Goal: Book appointment/travel/reservation

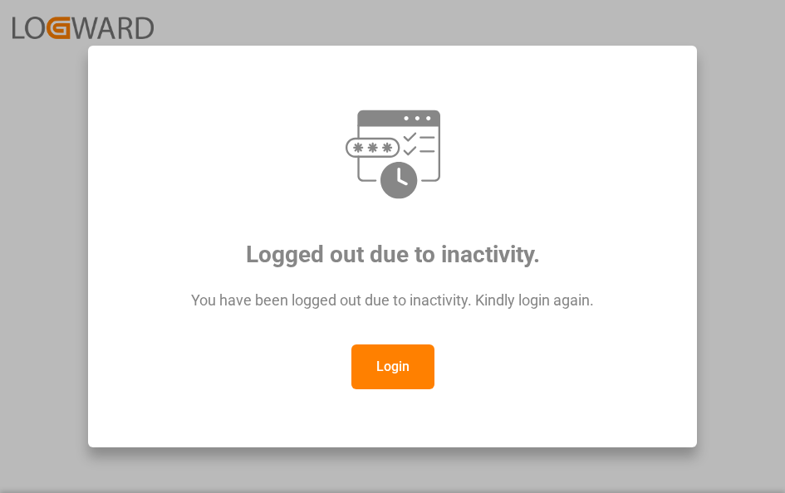
click at [361, 358] on button "Login" at bounding box center [392, 367] width 83 height 45
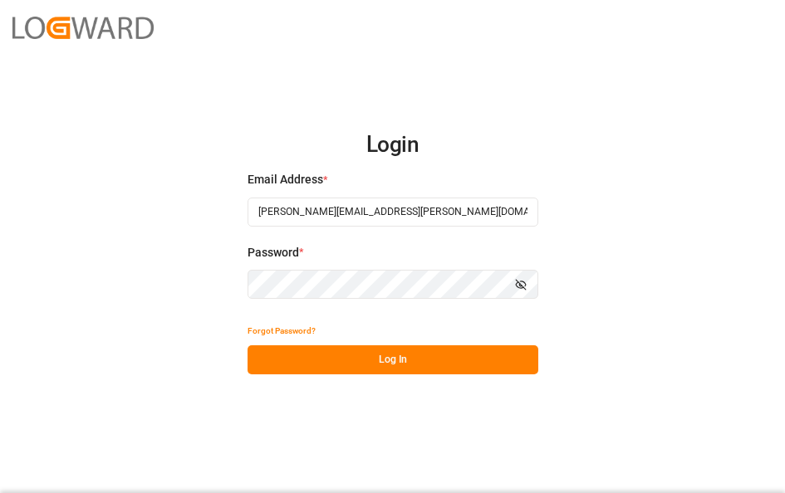
click at [338, 352] on button "Log In" at bounding box center [392, 359] width 291 height 29
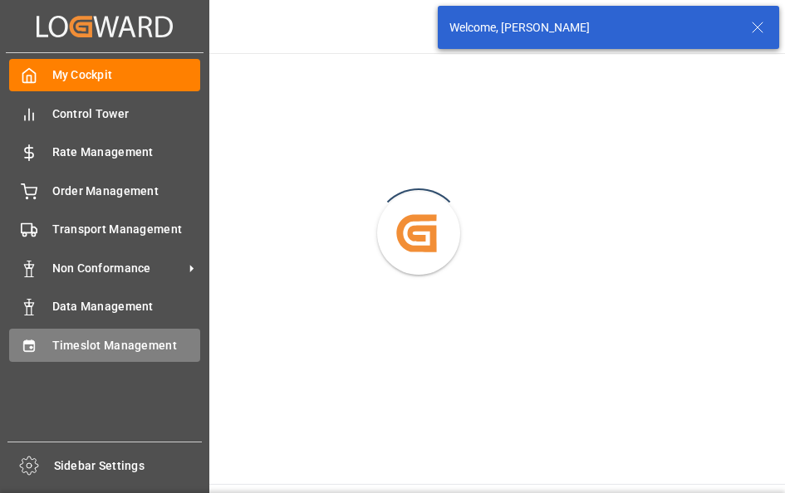
click at [36, 348] on icon at bounding box center [29, 346] width 17 height 17
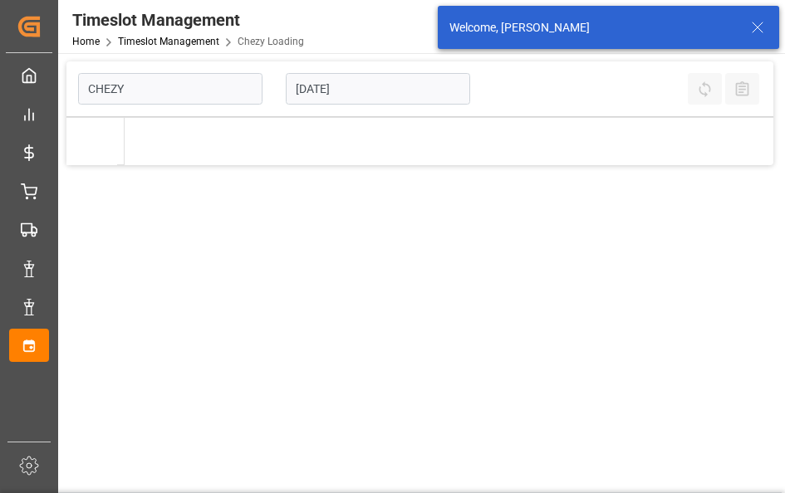
click at [382, 86] on input "[DATE]" at bounding box center [378, 89] width 184 height 32
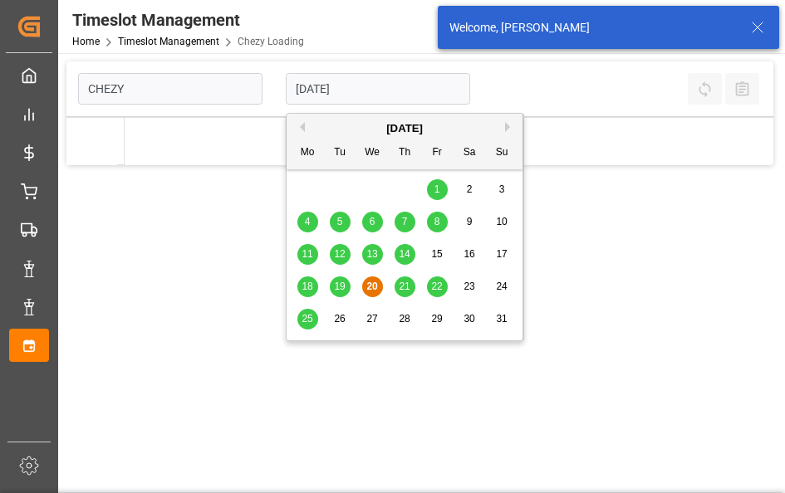
type input "Chezy Loading"
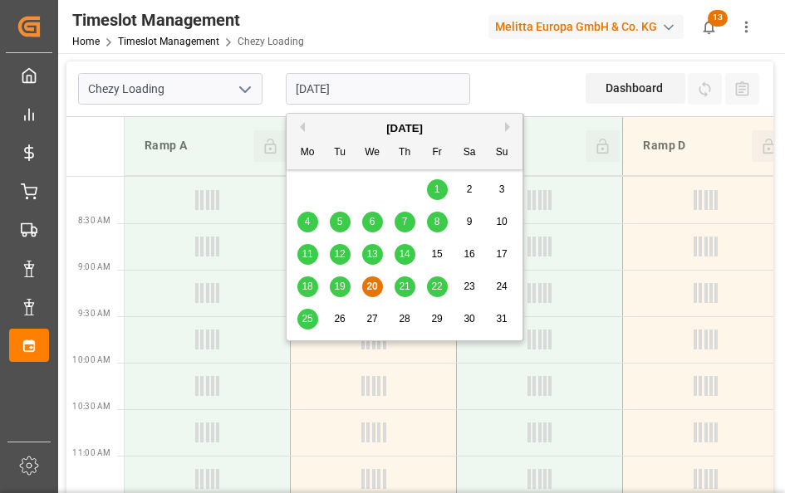
click at [511, 128] on button "Next Month" at bounding box center [510, 127] width 10 height 10
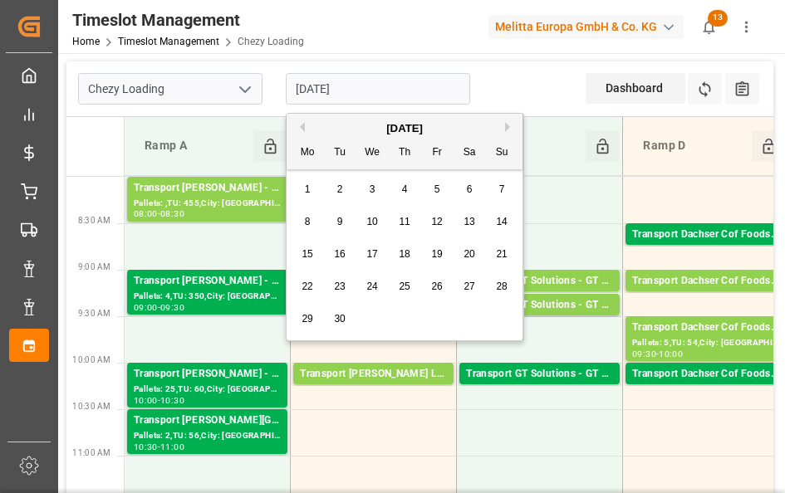
click at [310, 220] on span "8" at bounding box center [308, 222] width 6 height 12
type input "[DATE]"
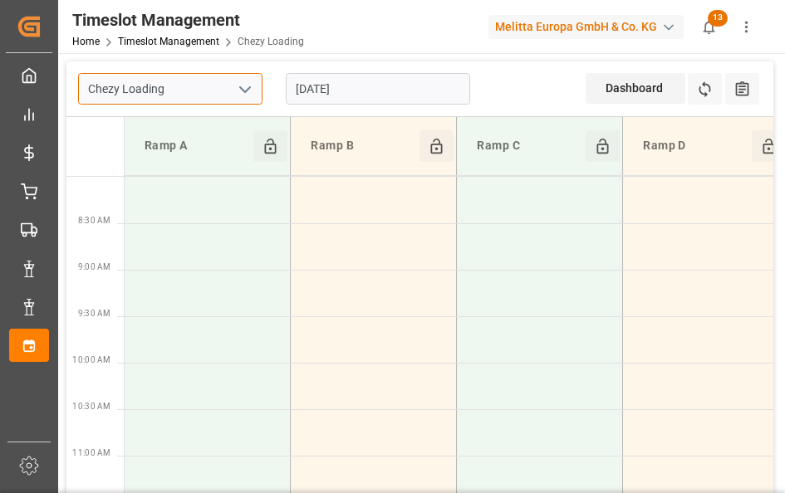
click at [225, 86] on input "Chezy Loading" at bounding box center [170, 89] width 184 height 32
click at [235, 88] on icon "open menu" at bounding box center [245, 90] width 20 height 20
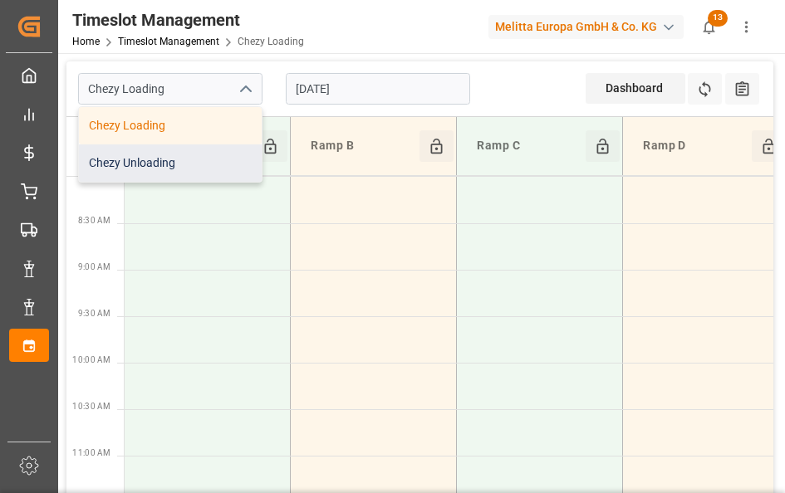
click at [211, 150] on div "Chezy Unloading" at bounding box center [170, 162] width 183 height 37
type input "Chezy Unloading"
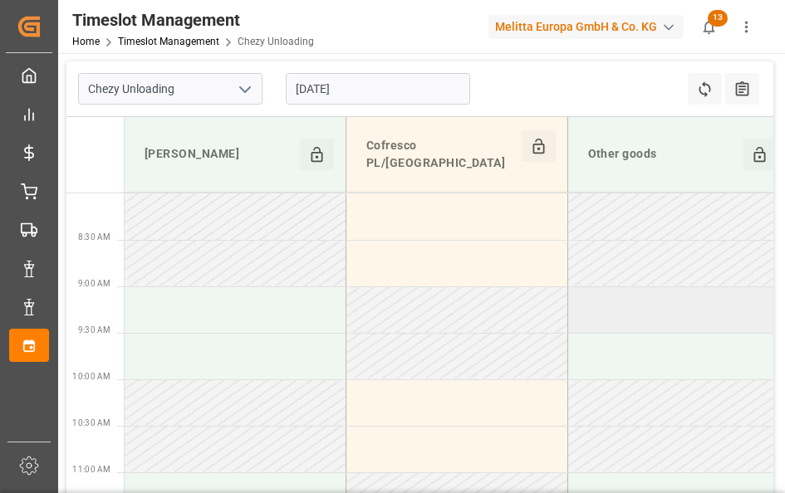
click at [653, 296] on td at bounding box center [678, 309] width 222 height 46
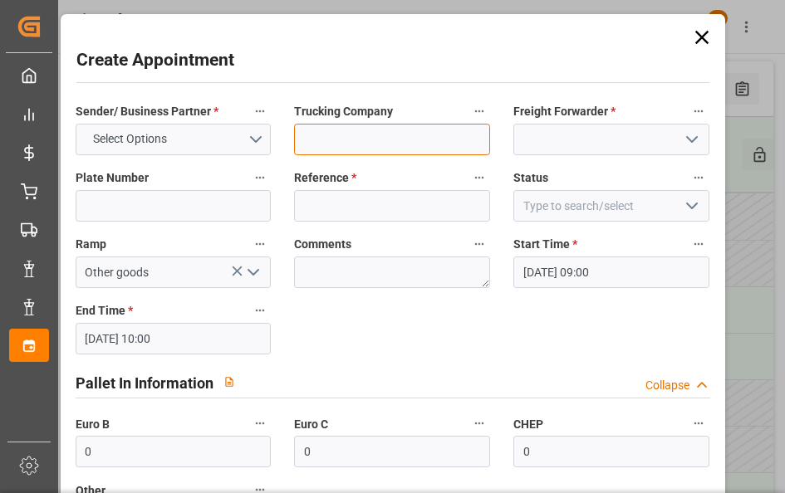
click at [410, 134] on input at bounding box center [392, 140] width 196 height 32
type input "cotnainer oifm25090195 doublon ??"
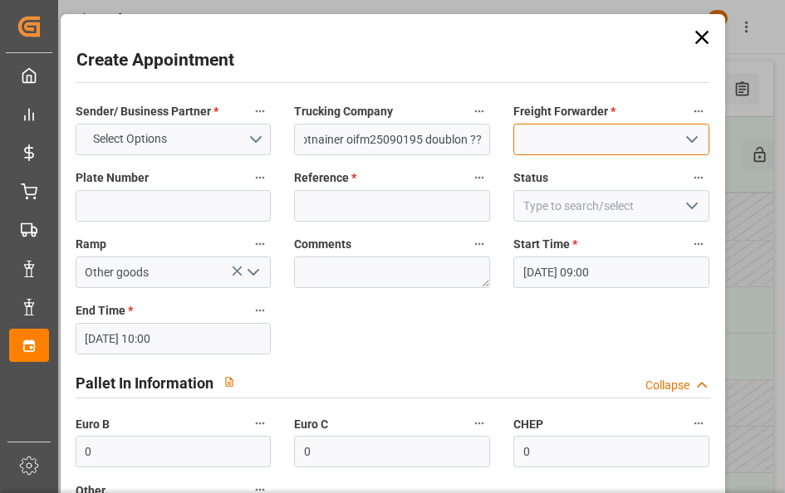
click at [530, 131] on input at bounding box center [611, 140] width 196 height 32
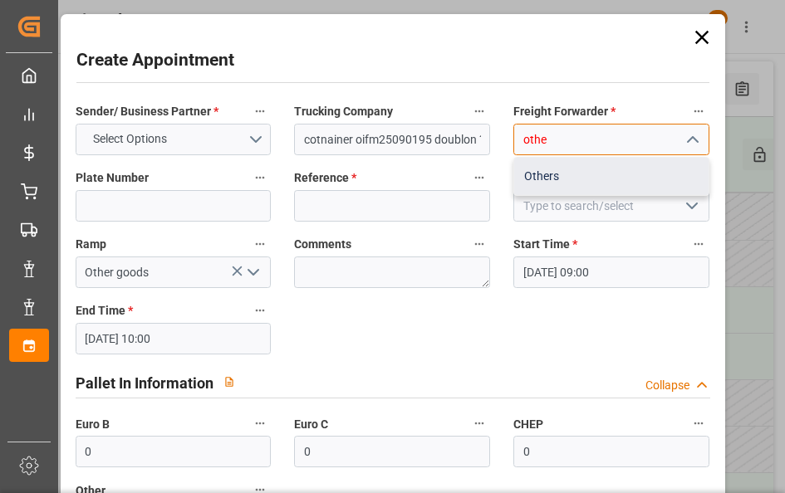
click at [526, 184] on div "Others" at bounding box center [611, 176] width 194 height 37
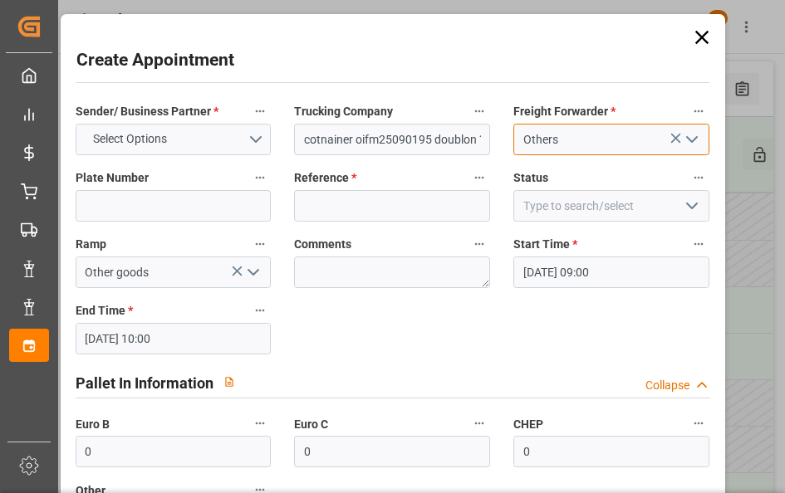
type input "Others"
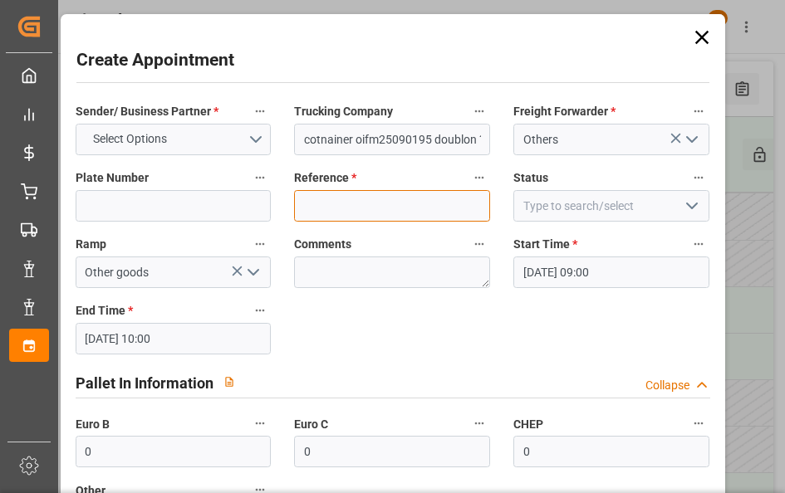
click at [394, 195] on input at bounding box center [392, 206] width 196 height 32
type input "xx"
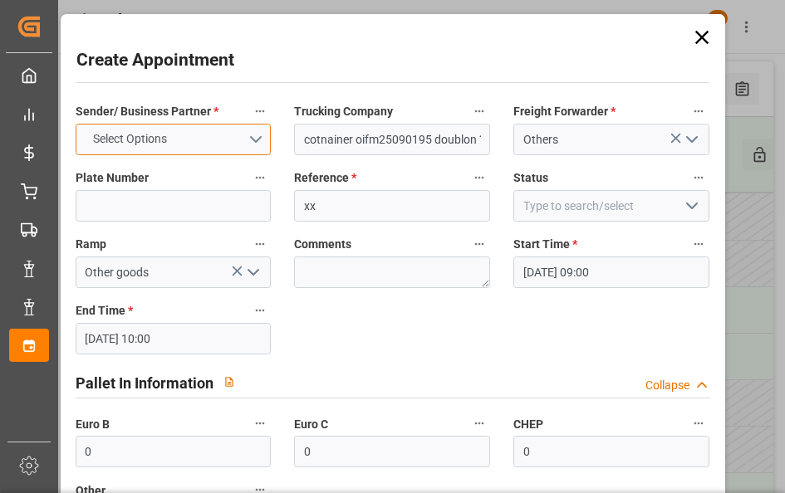
click at [164, 134] on span "Select Options" at bounding box center [130, 138] width 90 height 17
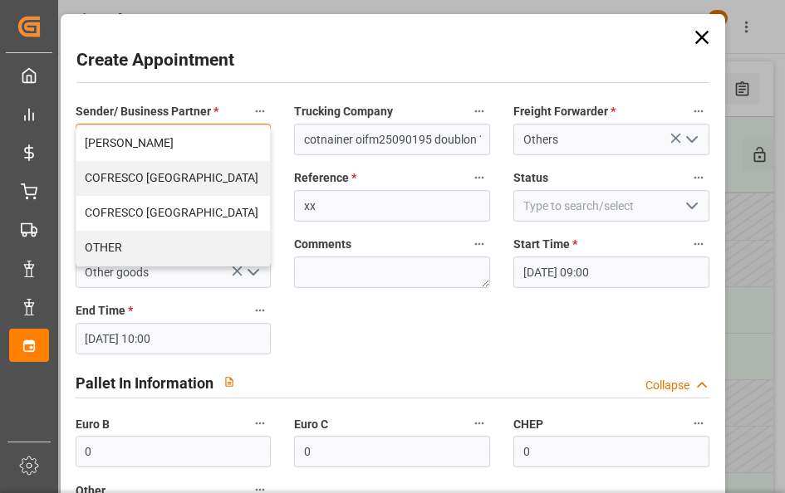
click at [148, 237] on div "OTHER" at bounding box center [173, 248] width 194 height 35
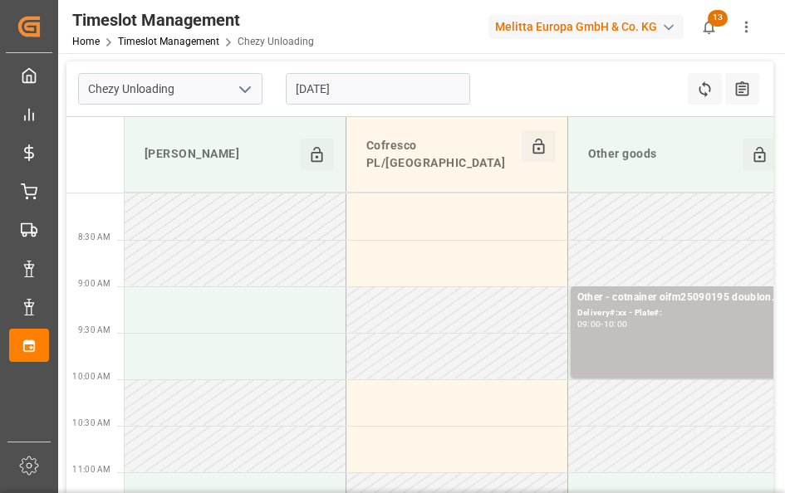
click at [404, 88] on input "[DATE]" at bounding box center [378, 89] width 184 height 32
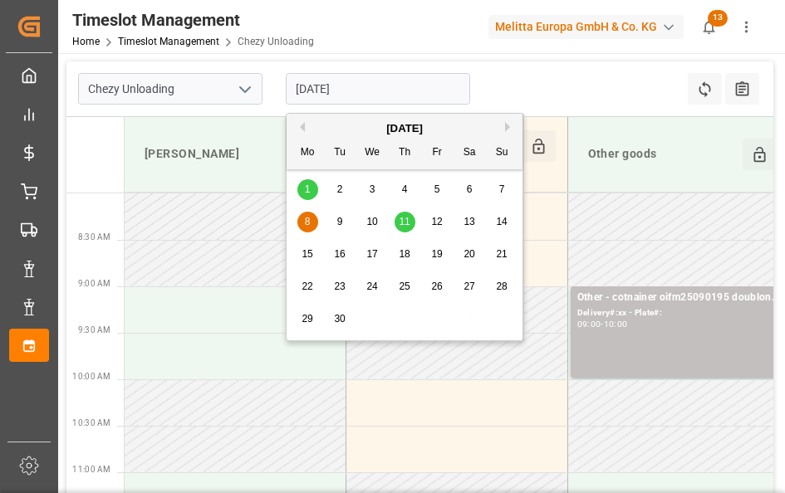
click at [494, 257] on div "21" at bounding box center [502, 255] width 21 height 20
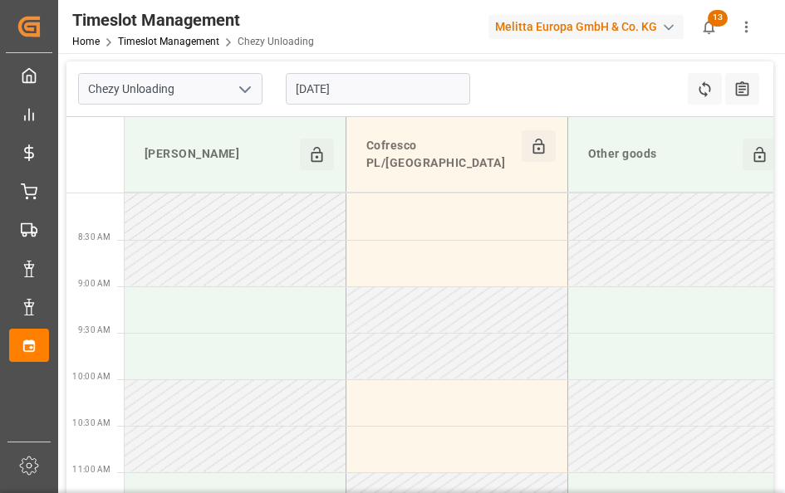
click at [419, 87] on input "[DATE]" at bounding box center [378, 89] width 184 height 32
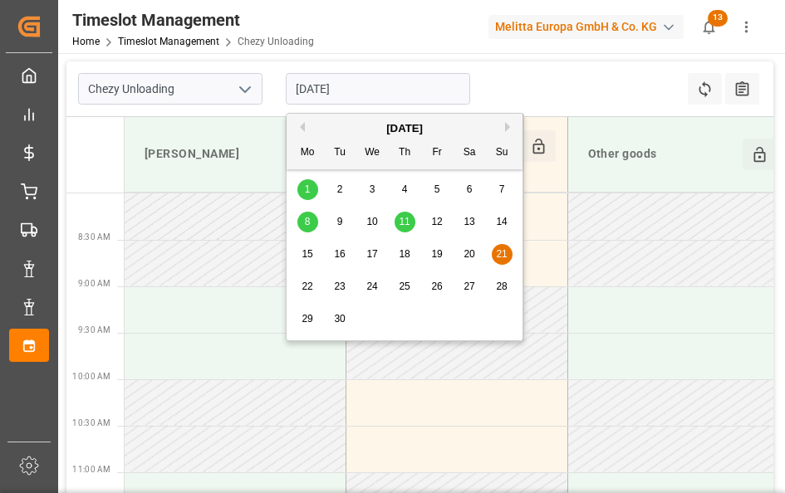
click at [303, 124] on button "Previous Month" at bounding box center [300, 127] width 10 height 10
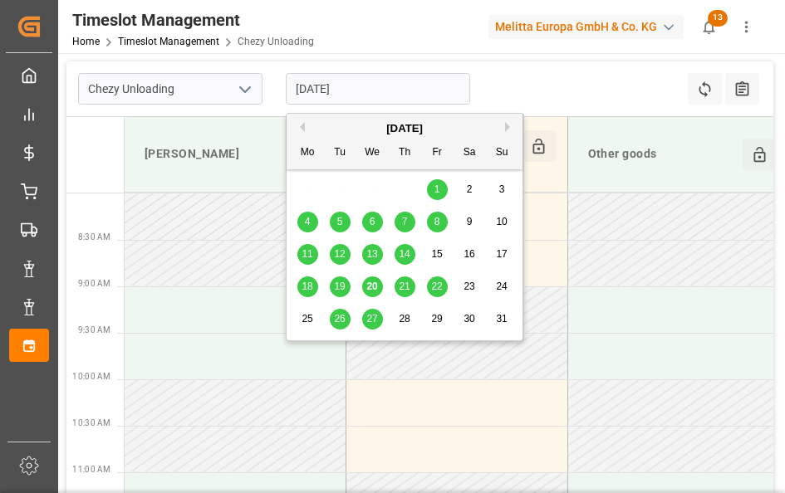
click at [401, 285] on span "21" at bounding box center [404, 287] width 11 height 12
type input "[DATE]"
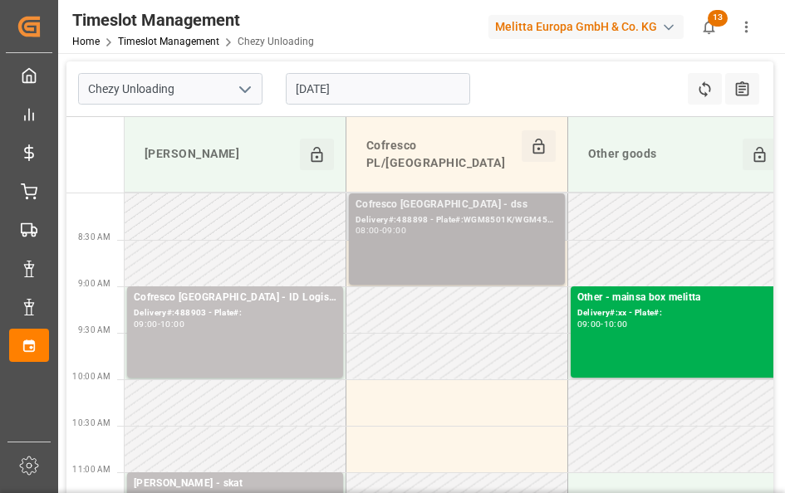
click at [516, 233] on div "Cofresco [GEOGRAPHIC_DATA] - dss Delivery#:488898 - Plate#:WGM8501K/WGM4518P 08…" at bounding box center [456, 239] width 203 height 85
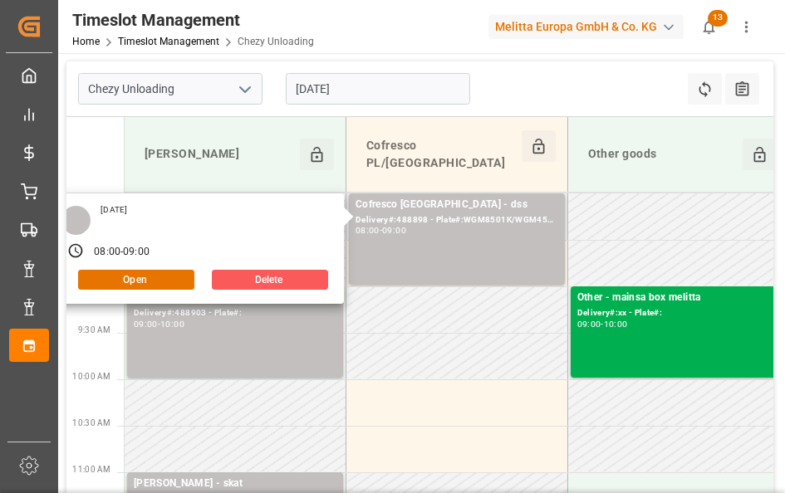
click at [311, 270] on button "Delete" at bounding box center [270, 280] width 116 height 20
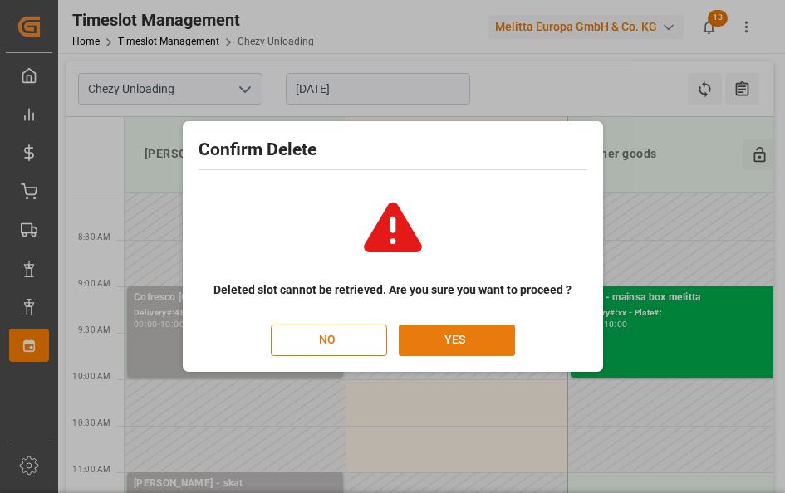
click at [451, 336] on button "YES" at bounding box center [457, 341] width 116 height 32
